Goal: Information Seeking & Learning: Find specific fact

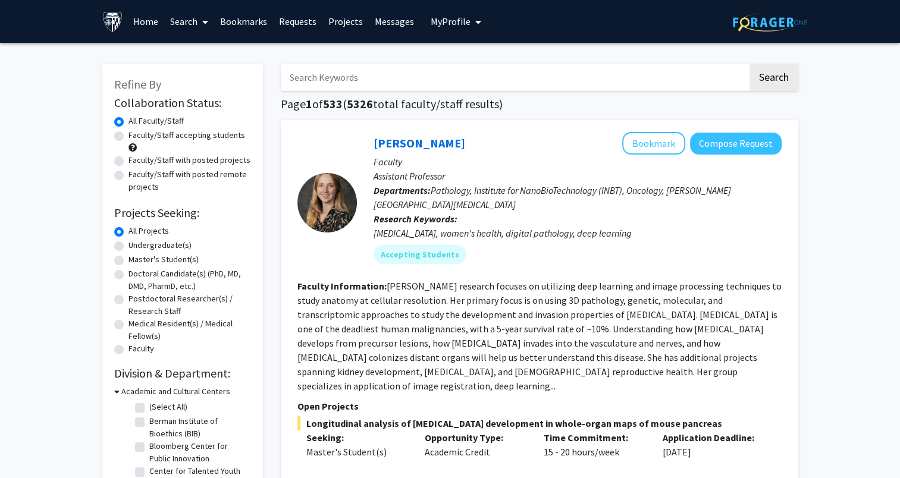
click at [343, 77] on input "Search Keywords" at bounding box center [514, 77] width 467 height 27
type input "[PERSON_NAME]"
click at [750, 64] on button "Search" at bounding box center [774, 77] width 49 height 27
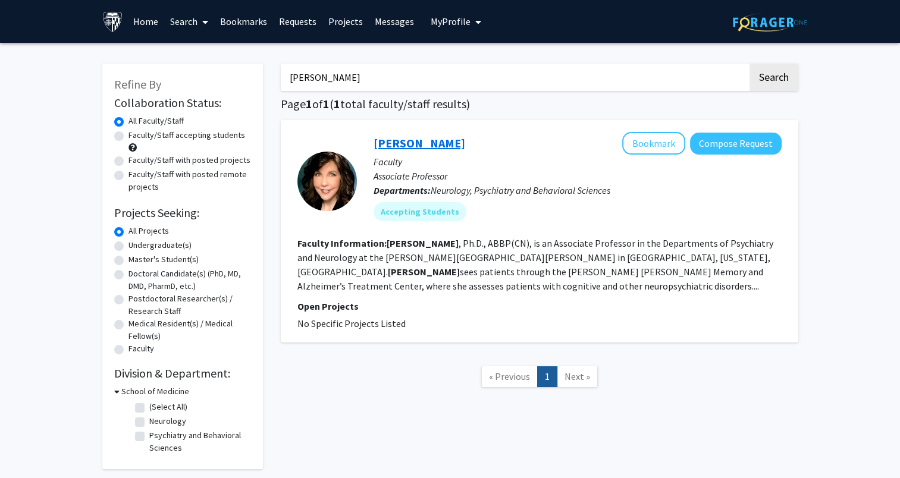
click at [421, 141] on link "[PERSON_NAME]" at bounding box center [420, 143] width 92 height 15
